Goal: Task Accomplishment & Management: Manage account settings

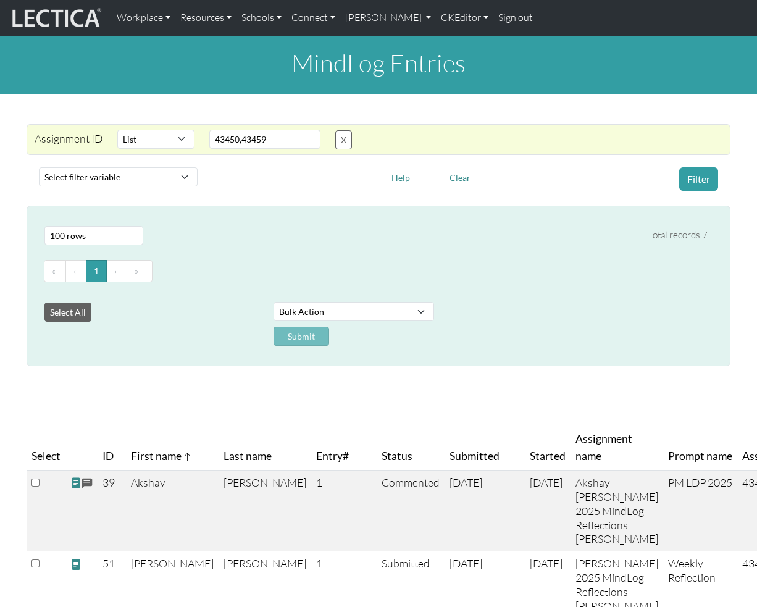
select select "in"
select select "100"
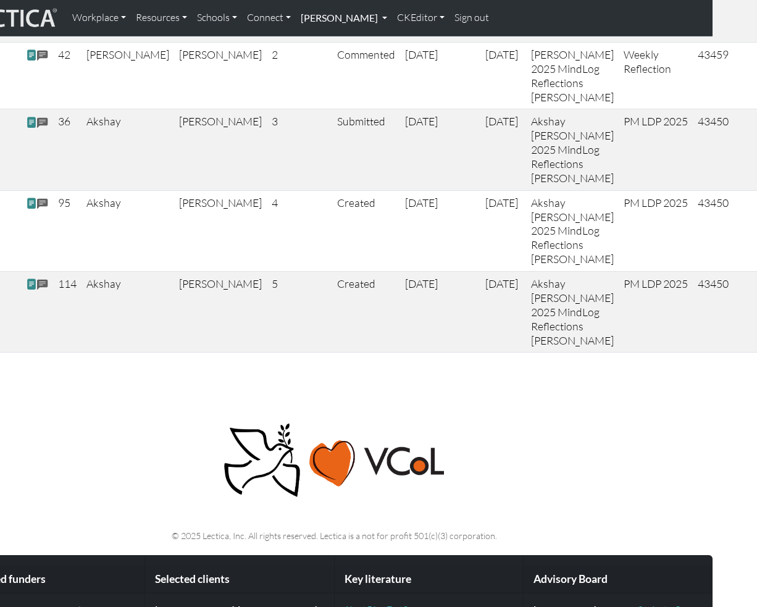
click at [380, 28] on link "[PERSON_NAME]" at bounding box center [344, 18] width 96 height 26
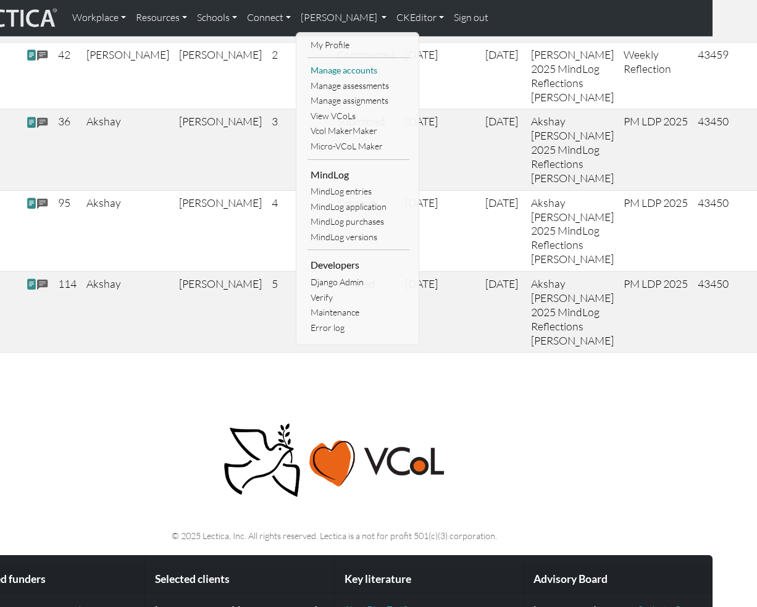
click at [353, 73] on link "Manage accounts" at bounding box center [359, 70] width 102 height 15
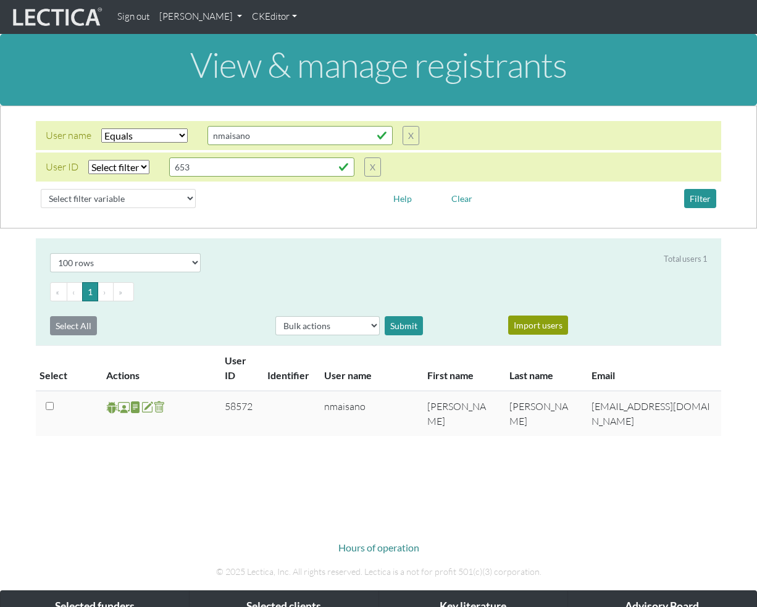
select select "iexact"
select select "100"
select select "equal"
click option "Equals" at bounding box center [0, 0] width 0 height 0
select select
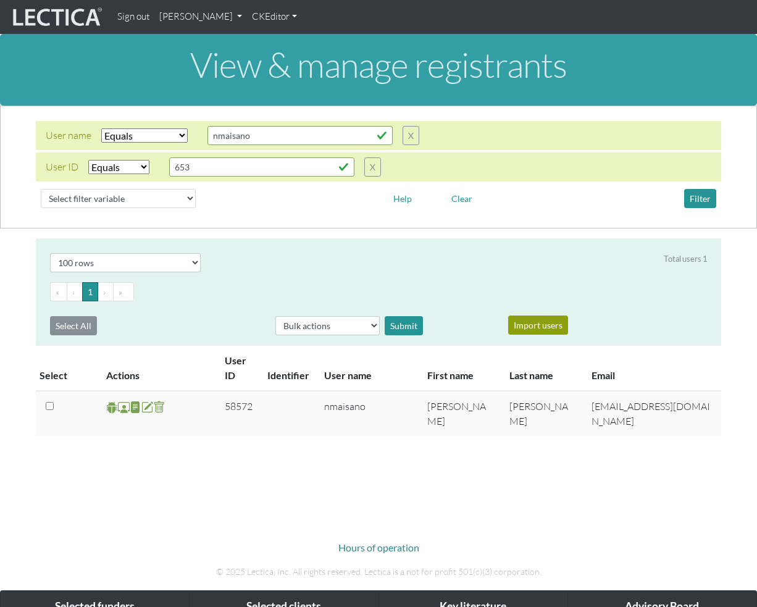
click option "Select filter" at bounding box center [0, 0] width 0 height 0
click at [705, 203] on button "Filter" at bounding box center [700, 198] width 32 height 19
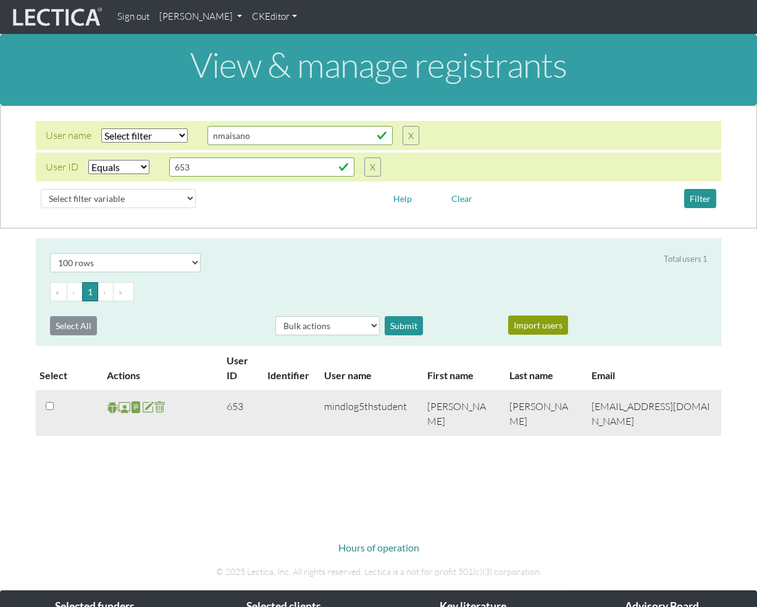
click at [124, 410] on span at bounding box center [125, 407] width 12 height 14
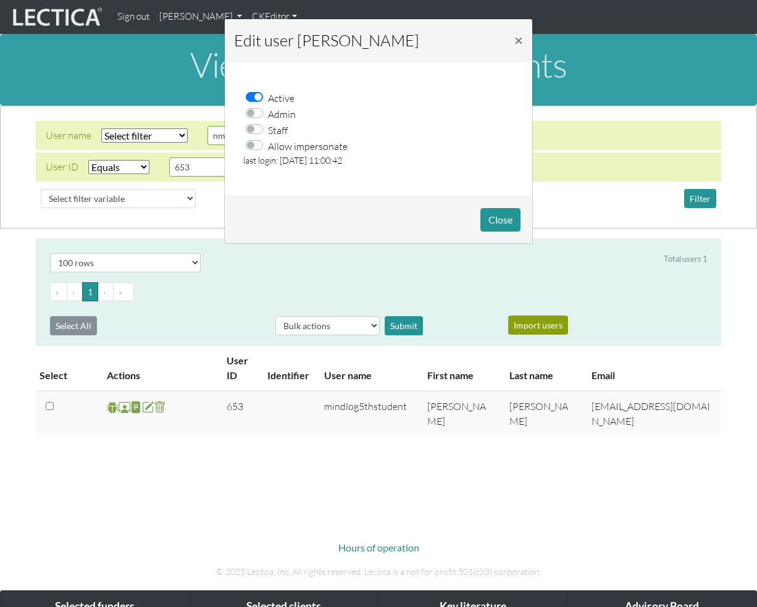
click at [268, 146] on label "Allow impersonate" at bounding box center [308, 146] width 80 height 16
click at [259, 146] on input "Allow impersonate" at bounding box center [258, 144] width 10 height 12
checkbox input "true"
click at [511, 218] on button "Close" at bounding box center [501, 219] width 40 height 23
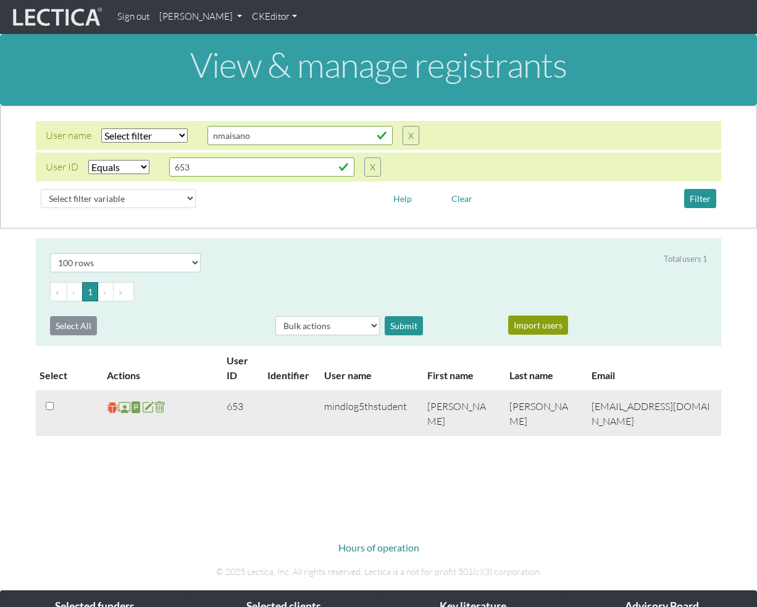
click at [109, 410] on span at bounding box center [113, 407] width 12 height 14
